Goal: Task Accomplishment & Management: Complete application form

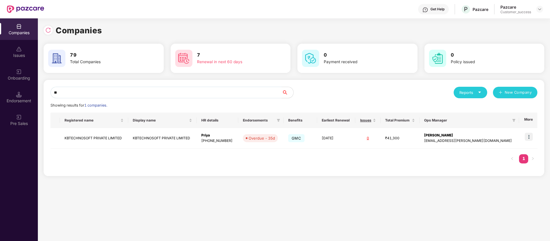
click at [539, 4] on div "Pazcare Customer_success" at bounding box center [521, 9] width 43 height 10
click at [539, 10] on img at bounding box center [539, 9] width 5 height 5
click at [509, 30] on div "Switch Partner" at bounding box center [513, 33] width 75 height 11
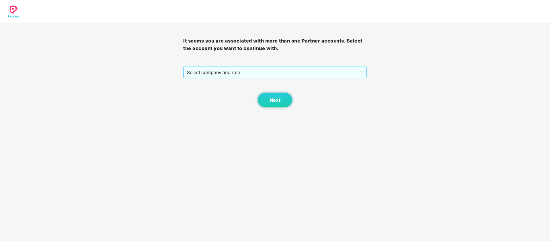
click at [249, 74] on span "Select company and role" at bounding box center [275, 72] width 176 height 11
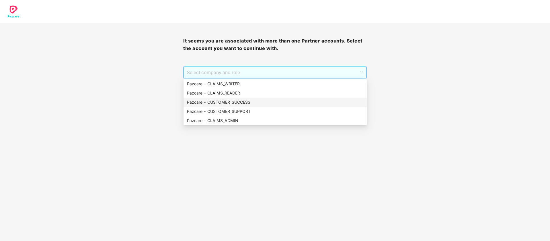
click at [253, 99] on div "Pazcare - CUSTOMER_SUCCESS" at bounding box center [275, 102] width 176 height 6
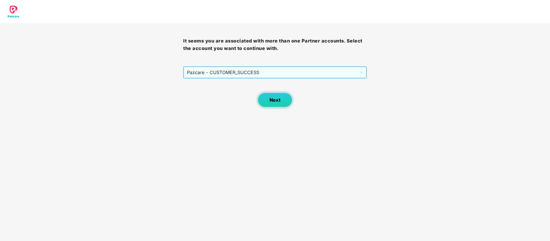
click at [278, 99] on span "Next" at bounding box center [274, 99] width 11 height 5
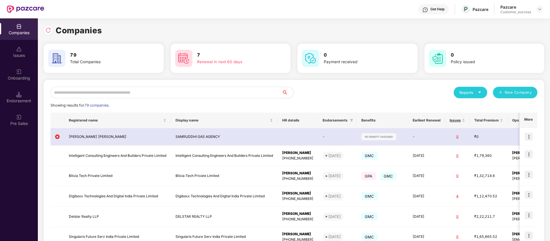
click at [103, 90] on input "text" at bounding box center [165, 92] width 231 height 11
paste input "**********"
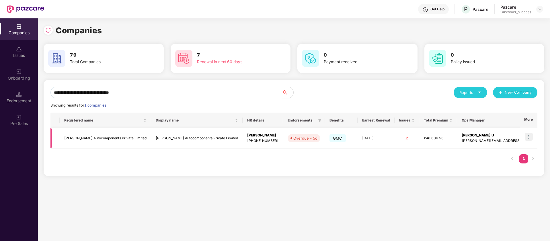
type input "**********"
click at [529, 136] on img at bounding box center [529, 136] width 8 height 8
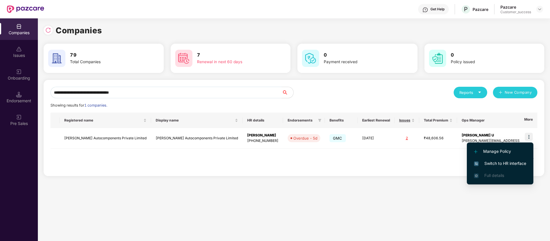
click at [515, 164] on span "Switch to HR interface" at bounding box center [500, 163] width 52 height 6
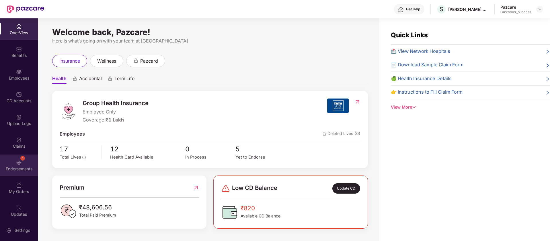
click at [16, 164] on img at bounding box center [19, 162] width 6 height 6
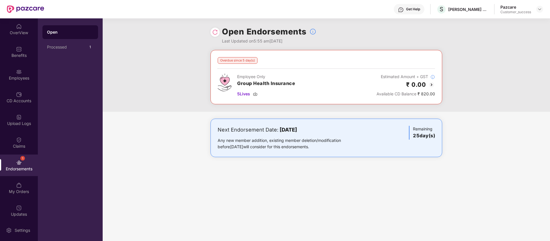
click at [431, 82] on img at bounding box center [431, 84] width 7 height 7
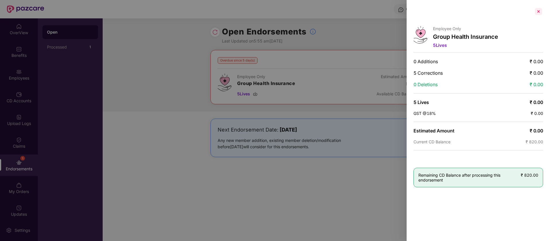
click at [539, 13] on div at bounding box center [538, 11] width 9 height 9
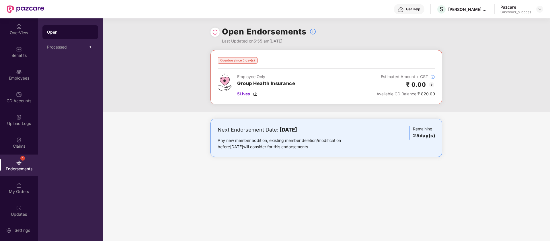
click at [216, 32] on img at bounding box center [215, 32] width 6 height 6
click at [542, 8] on div at bounding box center [539, 9] width 7 height 7
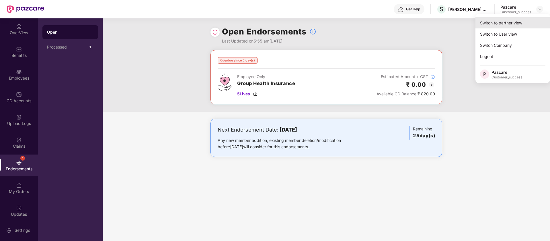
click at [511, 24] on div "Switch to partner view" at bounding box center [512, 22] width 75 height 11
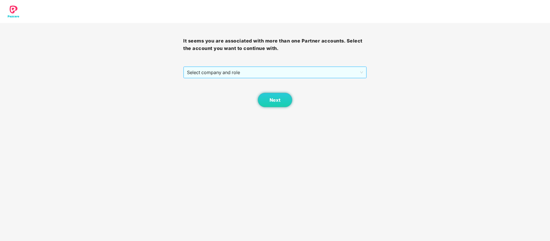
click at [269, 68] on span "Select company and role" at bounding box center [275, 72] width 176 height 11
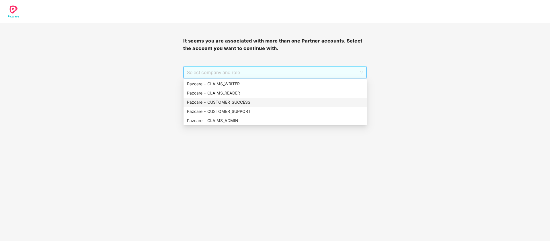
click at [246, 102] on div "Pazcare - CUSTOMER_SUCCESS" at bounding box center [275, 102] width 176 height 6
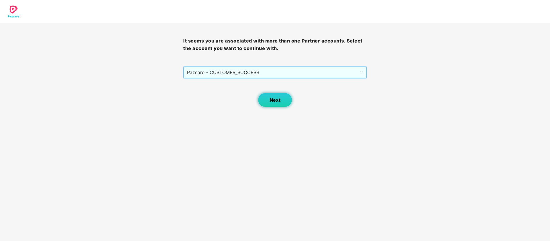
click at [273, 98] on span "Next" at bounding box center [274, 99] width 11 height 5
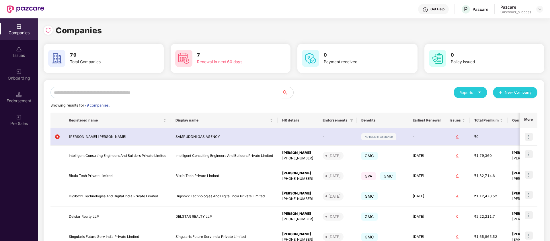
click at [83, 92] on input "text" at bounding box center [165, 92] width 231 height 11
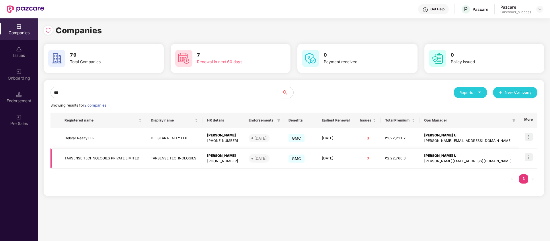
type input "***"
click at [531, 155] on img at bounding box center [529, 157] width 8 height 8
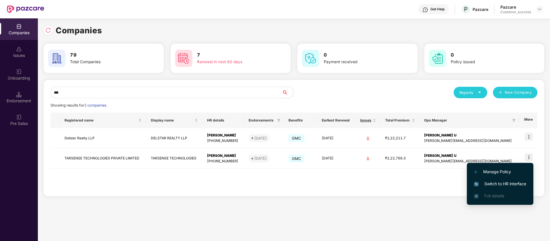
click at [513, 182] on span "Switch to HR interface" at bounding box center [500, 183] width 52 height 6
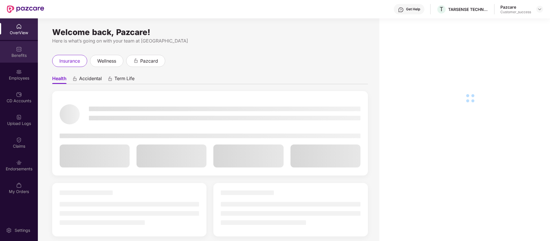
click at [12, 51] on div "Benefits" at bounding box center [19, 52] width 38 height 22
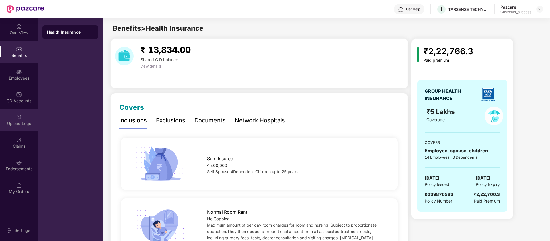
click at [13, 122] on div "Upload Logs" at bounding box center [19, 123] width 38 height 6
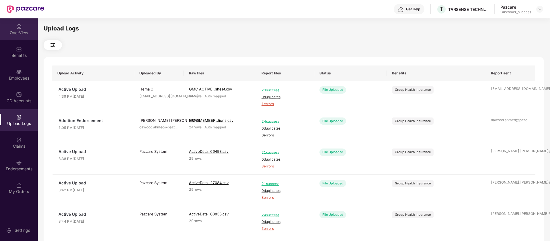
click at [19, 37] on div "OverView" at bounding box center [19, 29] width 38 height 22
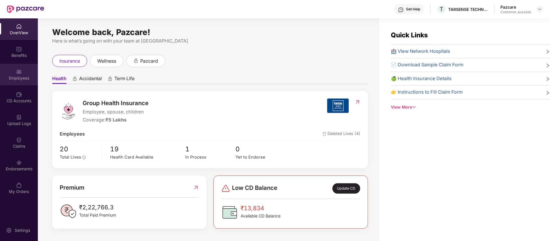
click at [13, 67] on div "Employees" at bounding box center [19, 75] width 38 height 22
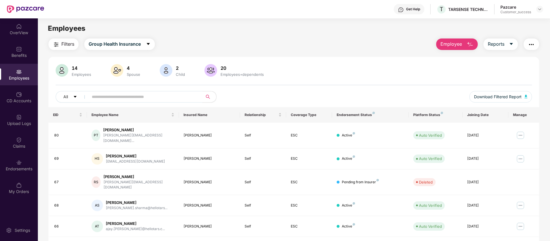
click at [113, 95] on input "text" at bounding box center [143, 96] width 103 height 9
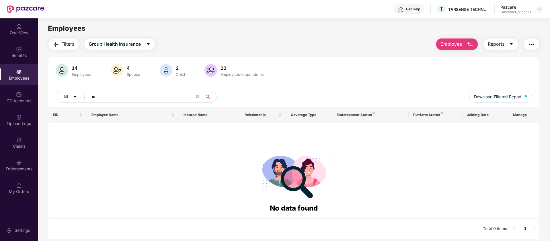
type input "*"
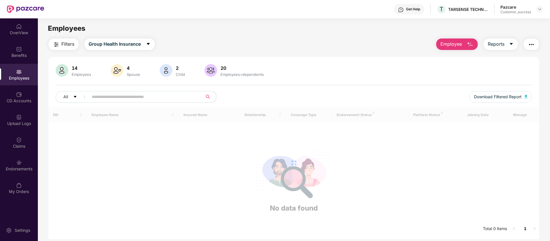
type input "*"
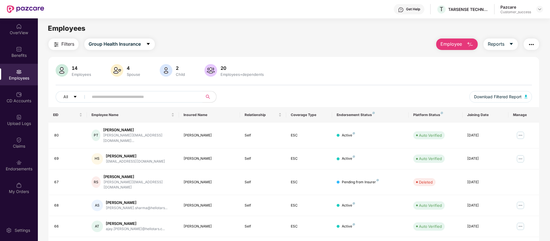
type input "*"
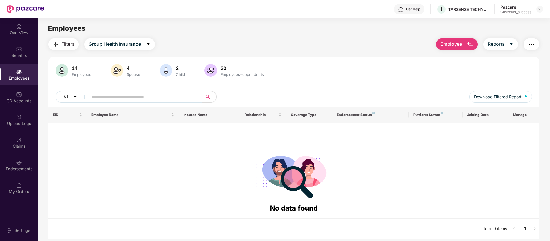
type input "*"
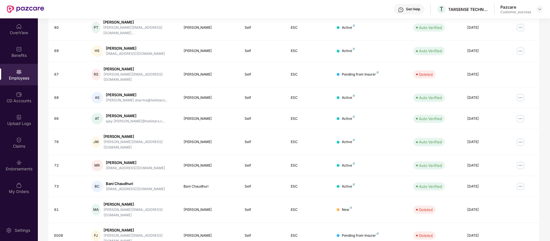
scroll to position [80, 0]
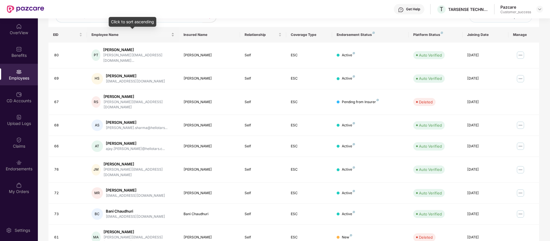
click at [119, 35] on span "Employee Name" at bounding box center [130, 34] width 79 height 5
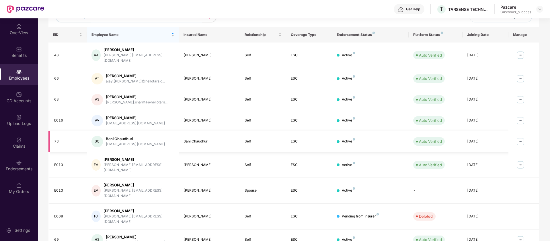
scroll to position [112, 0]
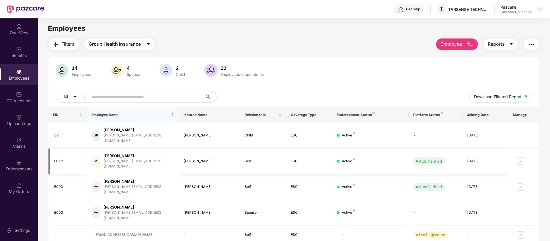
scroll to position [42, 0]
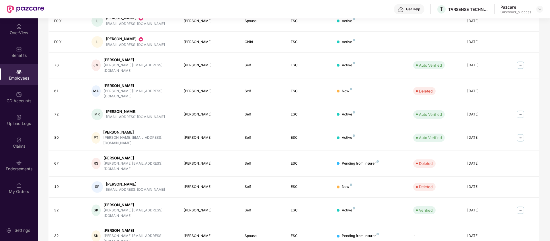
scroll to position [0, 0]
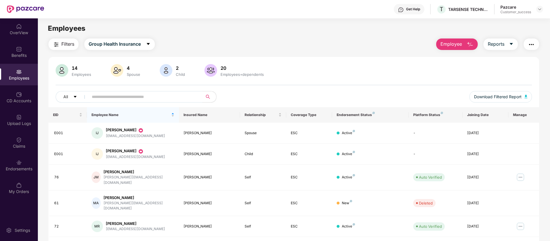
click at [137, 96] on input "text" at bounding box center [143, 96] width 103 height 9
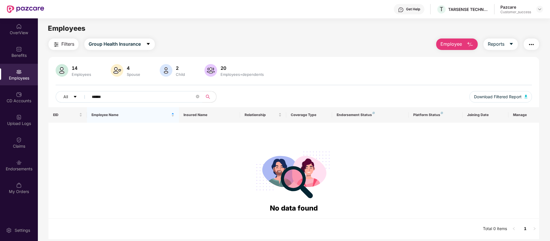
type input "*******"
click at [142, 99] on input "*******" at bounding box center [143, 96] width 103 height 9
type input "*******"
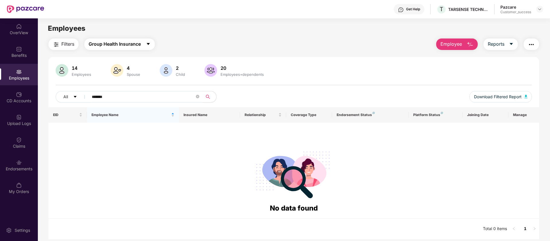
click at [107, 43] on span "Group Health Insurance" at bounding box center [115, 43] width 52 height 7
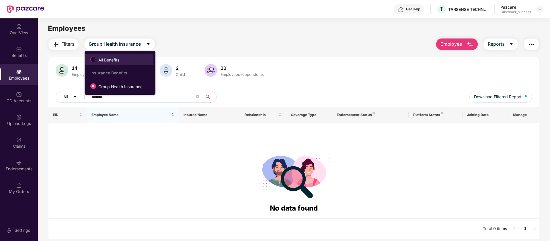
click at [107, 59] on span "All Benefits" at bounding box center [109, 60] width 26 height 6
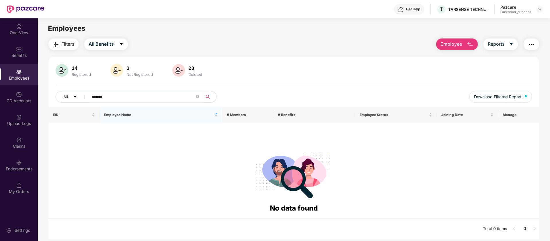
click at [131, 97] on input "*******" at bounding box center [143, 96] width 103 height 9
click at [28, 39] on div "OverView" at bounding box center [19, 29] width 38 height 22
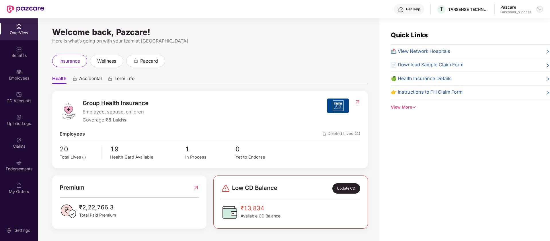
click at [541, 8] on img at bounding box center [539, 9] width 5 height 5
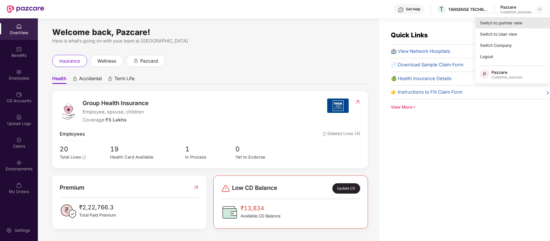
click at [522, 19] on div "Switch to partner view" at bounding box center [512, 22] width 75 height 11
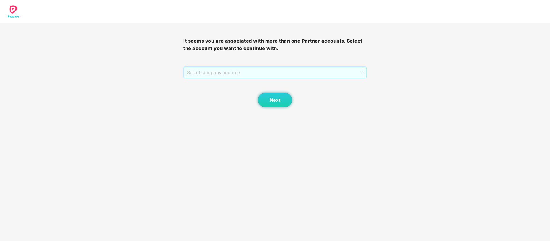
click at [352, 69] on span "Select company and role" at bounding box center [275, 72] width 176 height 11
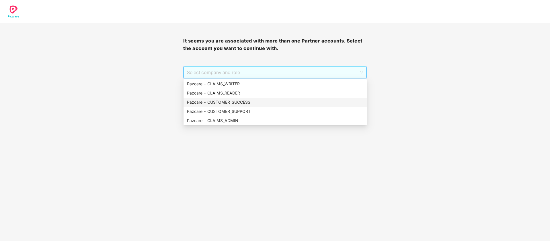
click at [299, 103] on div "Pazcare - CUSTOMER_SUCCESS" at bounding box center [275, 102] width 176 height 6
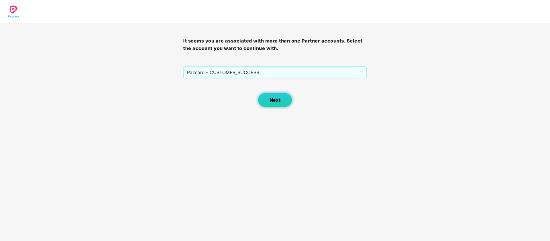
click at [275, 104] on button "Next" at bounding box center [275, 100] width 34 height 14
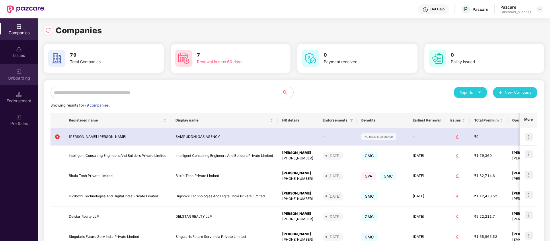
click at [27, 85] on div "Onboarding" at bounding box center [19, 75] width 38 height 22
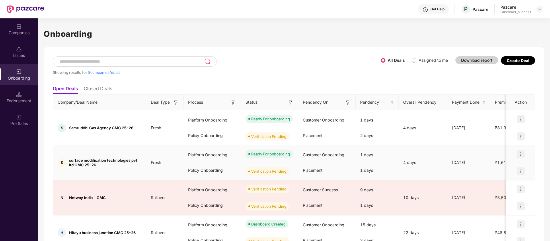
click at [519, 157] on img at bounding box center [521, 154] width 8 height 8
click at [514, 172] on li "View Document" at bounding box center [496, 169] width 55 height 12
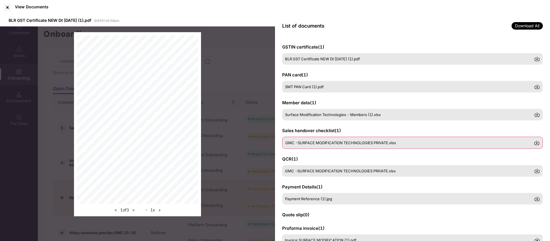
click at [320, 140] on span "GMC -SURFACE MODIFICATION TECHNOLOGIES PRIVATE.xlsx" at bounding box center [340, 142] width 111 height 5
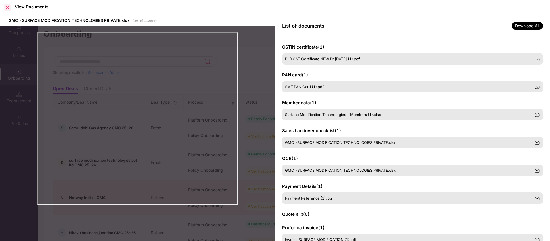
click at [7, 11] on div at bounding box center [7, 7] width 9 height 9
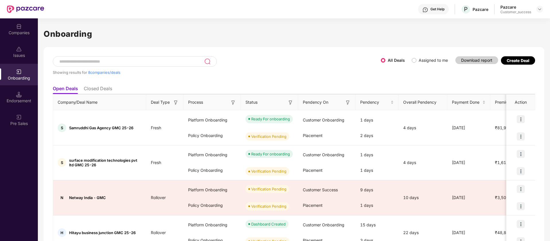
click at [208, 39] on h1 "Onboarding" at bounding box center [294, 34] width 501 height 13
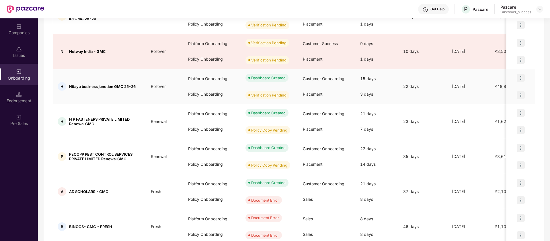
scroll to position [159, 0]
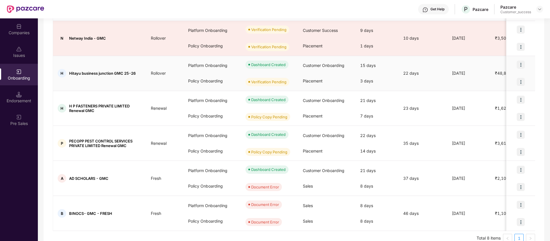
click at [100, 72] on span "Hitayu business junction GMC 25-26" at bounding box center [102, 73] width 67 height 5
copy span "Hitayu business junction GMC 25-26"
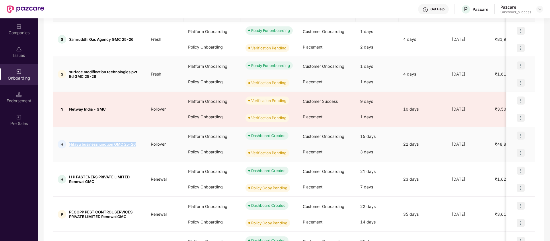
scroll to position [88, 0]
click at [521, 67] on img at bounding box center [521, 66] width 8 height 8
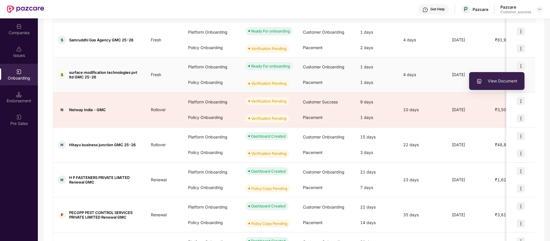
click at [134, 73] on span "surface modification technologies pvt ltd GMC 25-26" at bounding box center [105, 74] width 73 height 9
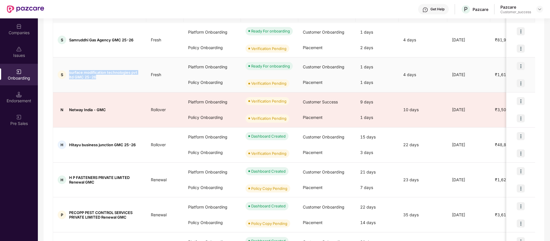
click at [134, 73] on span "surface modification technologies pvt ltd GMC 25-26" at bounding box center [105, 74] width 73 height 9
copy span "surface modification technologies pvt ltd GMC 25-26"
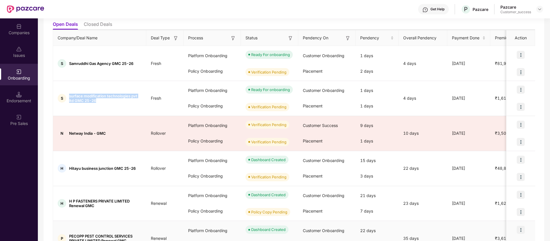
scroll to position [62, 0]
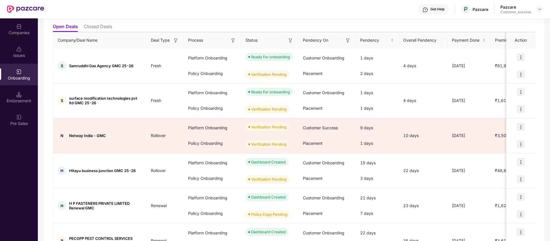
click at [24, 31] on div "Companies" at bounding box center [19, 33] width 38 height 6
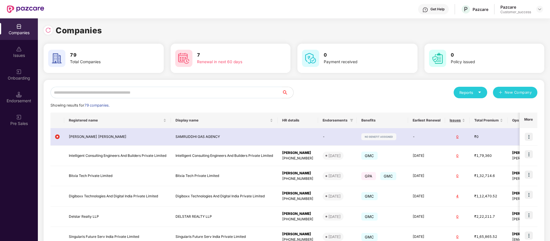
click at [117, 93] on input "text" at bounding box center [165, 92] width 231 height 11
paste input "**********"
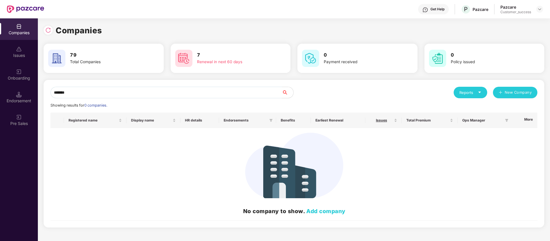
type input "*******"
click at [79, 90] on input "*******" at bounding box center [165, 92] width 231 height 11
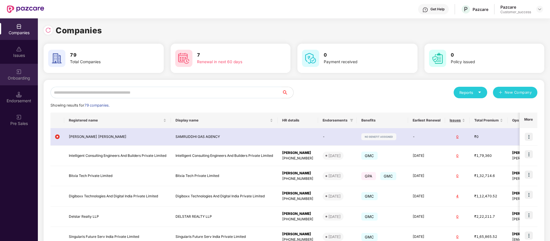
click at [22, 75] on div "Onboarding" at bounding box center [19, 75] width 38 height 22
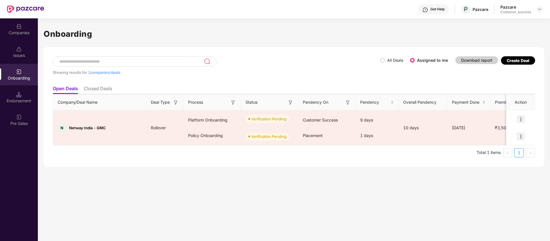
click at [421, 35] on h1 "Onboarding" at bounding box center [294, 34] width 501 height 13
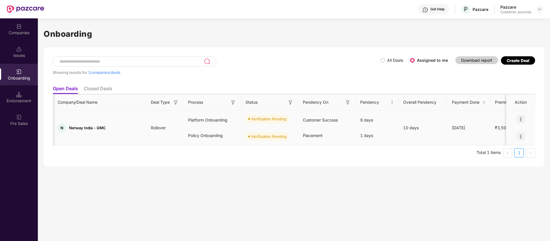
scroll to position [0, 32]
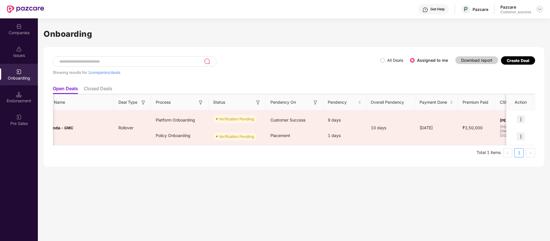
click at [540, 7] on img at bounding box center [539, 9] width 5 height 5
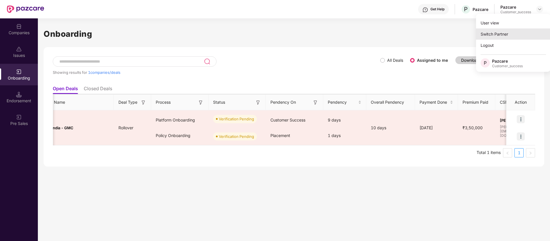
click at [510, 32] on div "Switch Partner" at bounding box center [513, 33] width 75 height 11
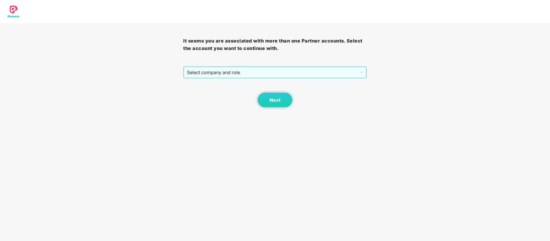
click at [280, 78] on div "Select company and role" at bounding box center [274, 72] width 183 height 12
click at [260, 67] on span "Select company and role" at bounding box center [275, 72] width 176 height 11
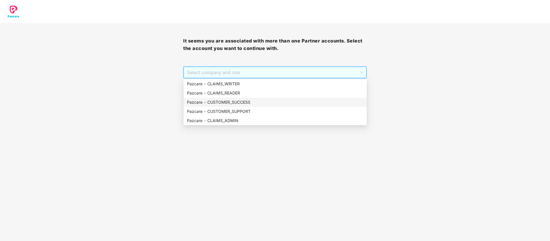
click at [254, 99] on div "Pazcare - CUSTOMER_SUCCESS" at bounding box center [275, 102] width 176 height 6
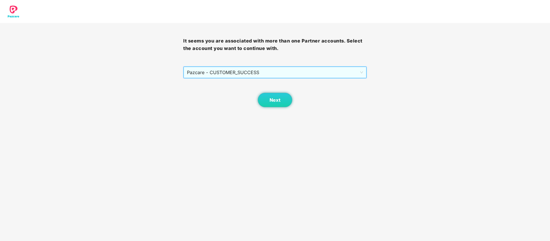
click at [264, 77] on span "Pazcare - CUSTOMER_SUCCESS" at bounding box center [275, 72] width 176 height 11
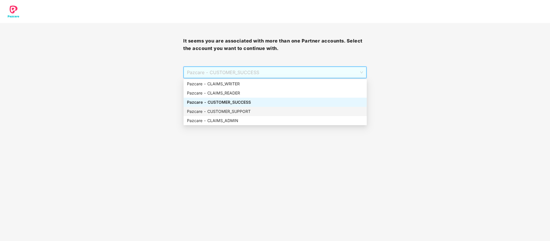
click at [255, 111] on div "Pazcare - CUSTOMER_SUPPORT" at bounding box center [275, 111] width 176 height 6
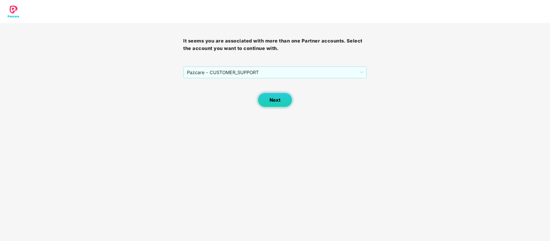
click at [276, 99] on span "Next" at bounding box center [274, 99] width 11 height 5
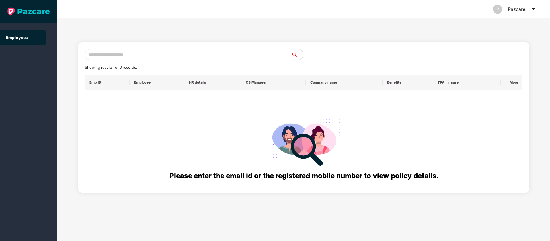
click at [177, 54] on input "text" at bounding box center [188, 54] width 207 height 11
type input "**********"
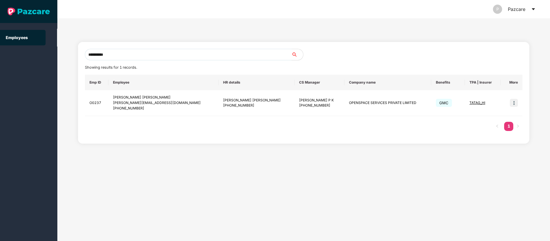
click at [159, 51] on input "**********" at bounding box center [188, 54] width 207 height 11
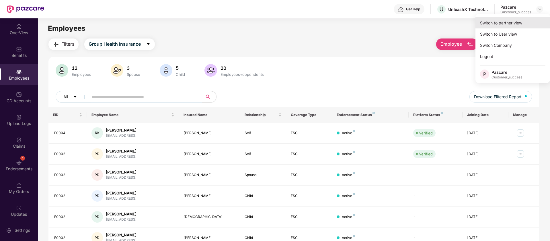
click at [501, 22] on div "Switch to partner view" at bounding box center [512, 22] width 75 height 11
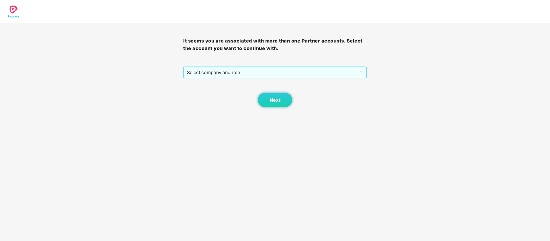
click at [324, 69] on span "Select company and role" at bounding box center [275, 72] width 176 height 11
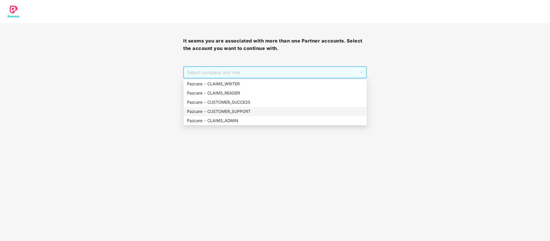
click at [245, 118] on div "Pazcare - CLAIMS_ADMIN" at bounding box center [275, 120] width 176 height 6
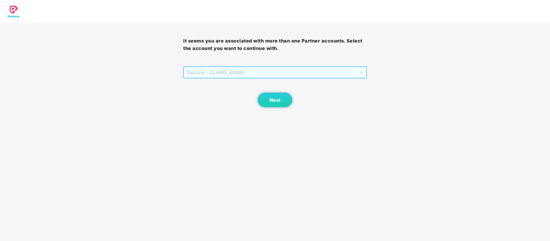
click at [275, 75] on span "Pazcare - CLAIMS_ADMIN" at bounding box center [275, 72] width 176 height 11
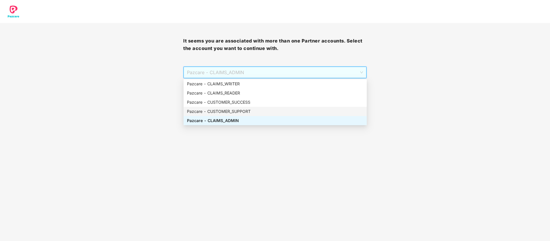
click at [260, 103] on div "Pazcare - CUSTOMER_SUCCESS" at bounding box center [275, 102] width 176 height 6
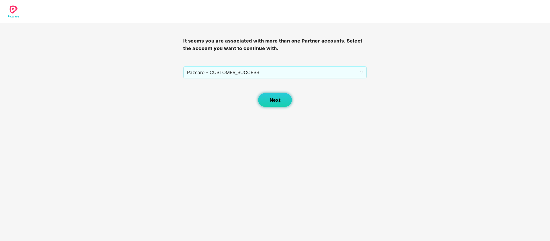
click at [275, 104] on button "Next" at bounding box center [275, 100] width 34 height 14
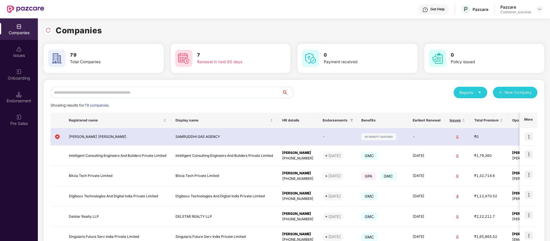
click at [112, 93] on input "text" at bounding box center [165, 92] width 231 height 11
click at [142, 93] on input "text" at bounding box center [165, 92] width 231 height 11
paste input "**********"
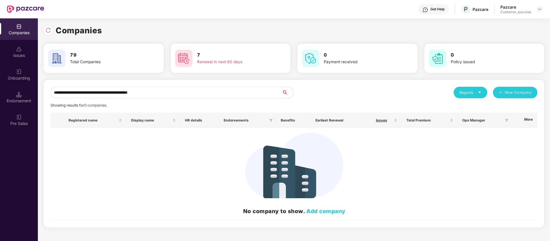
drag, startPoint x: 175, startPoint y: 93, endPoint x: 69, endPoint y: 103, distance: 107.5
click at [69, 103] on div "**********" at bounding box center [293, 154] width 487 height 134
type input "*******"
click at [313, 208] on link "Add company" at bounding box center [325, 210] width 39 height 7
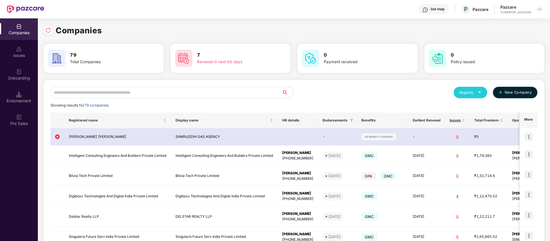
click at [514, 95] on button "New Company" at bounding box center [515, 92] width 44 height 11
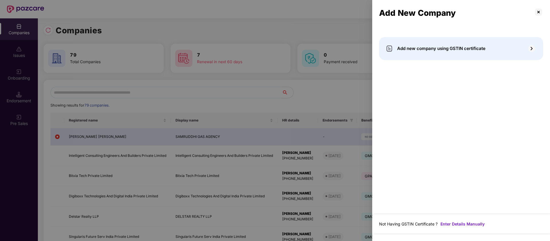
click at [459, 45] on span "Add new company using GSTIN certificate" at bounding box center [441, 48] width 88 height 7
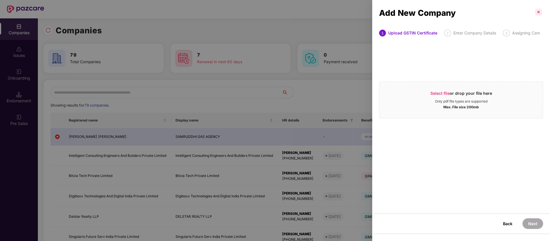
click at [536, 14] on p at bounding box center [538, 11] width 9 height 9
